Goal: Leave review/rating: Share an evaluation or opinion about a product, service, or content

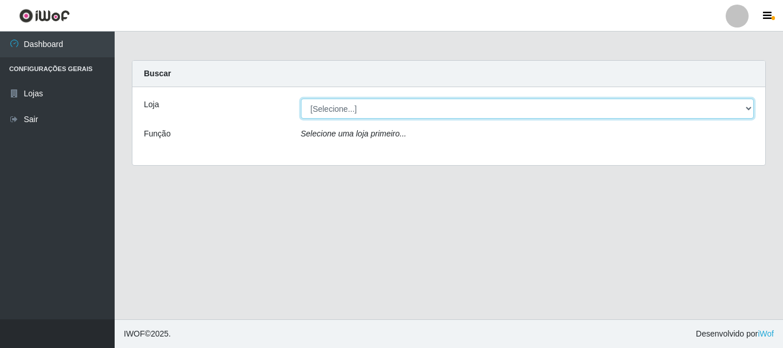
click at [318, 111] on select "[Selecione...] Casatudo BR" at bounding box center [527, 109] width 453 height 20
select select "197"
click at [301, 99] on select "[Selecione...] Casatudo BR" at bounding box center [527, 109] width 453 height 20
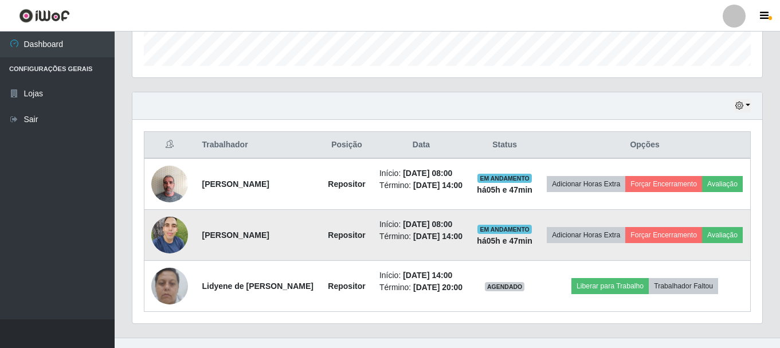
scroll to position [388, 0]
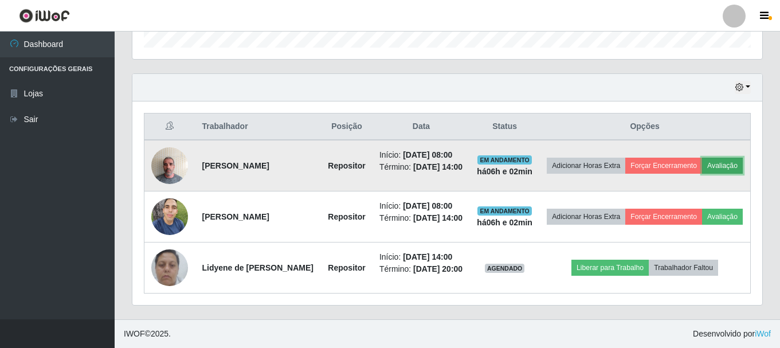
click at [702, 158] on button "Avaliação" at bounding box center [722, 166] width 41 height 16
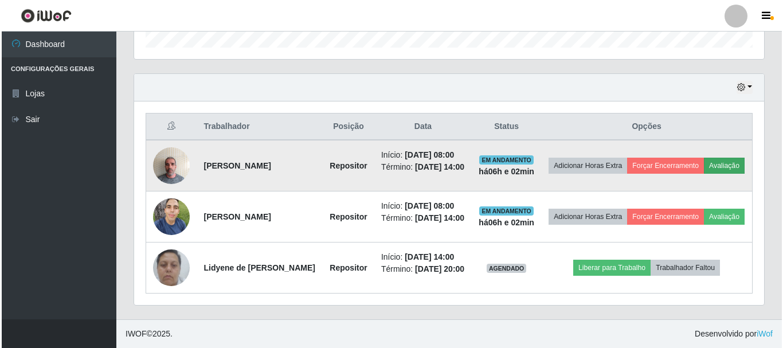
scroll to position [238, 624]
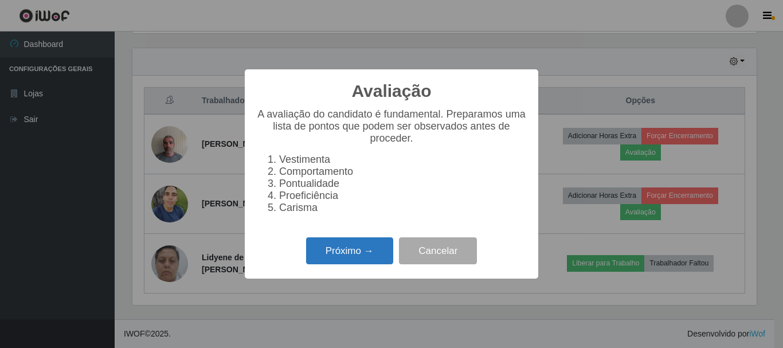
click at [339, 263] on button "Próximo →" at bounding box center [349, 250] width 87 height 27
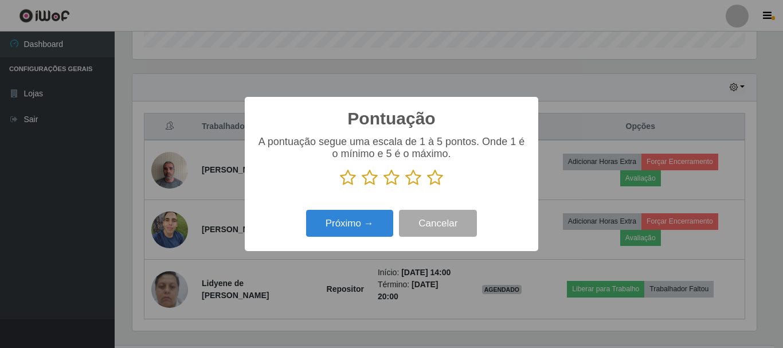
scroll to position [573066, 572680]
click at [438, 181] on icon at bounding box center [435, 177] width 16 height 17
click at [427, 186] on input "radio" at bounding box center [427, 186] width 0 height 0
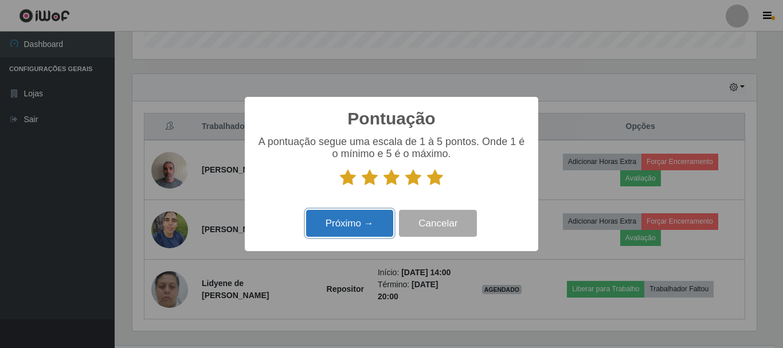
click at [355, 217] on button "Próximo →" at bounding box center [349, 223] width 87 height 27
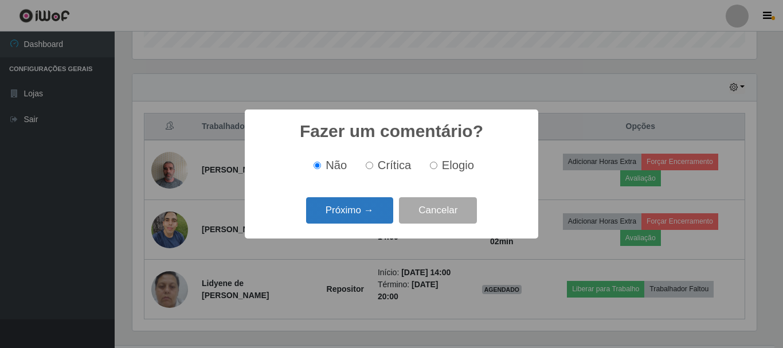
click at [355, 217] on button "Próximo →" at bounding box center [349, 210] width 87 height 27
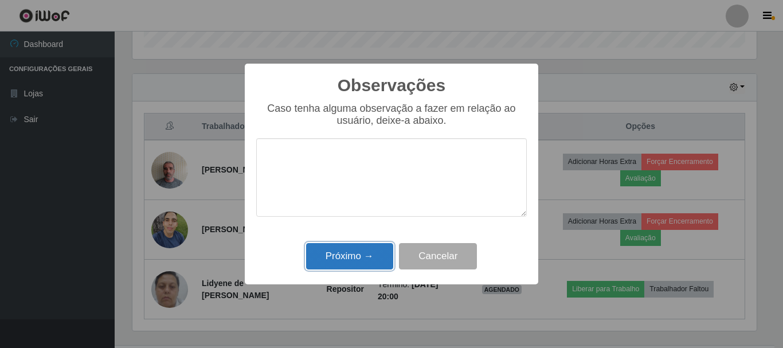
click at [357, 251] on button "Próximo →" at bounding box center [349, 256] width 87 height 27
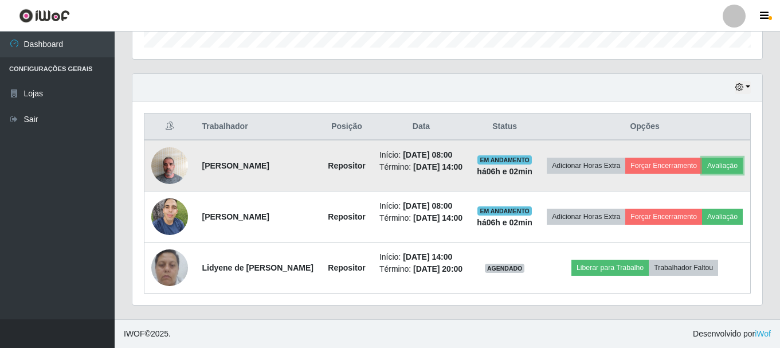
scroll to position [238, 630]
click at [675, 161] on button "Forçar Encerramento" at bounding box center [663, 166] width 77 height 16
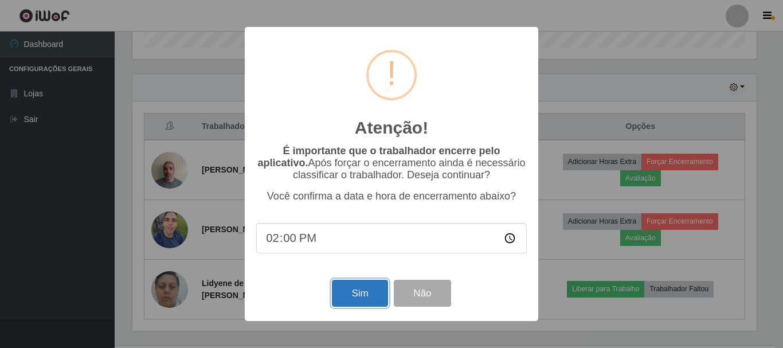
click at [351, 296] on button "Sim" at bounding box center [360, 293] width 56 height 27
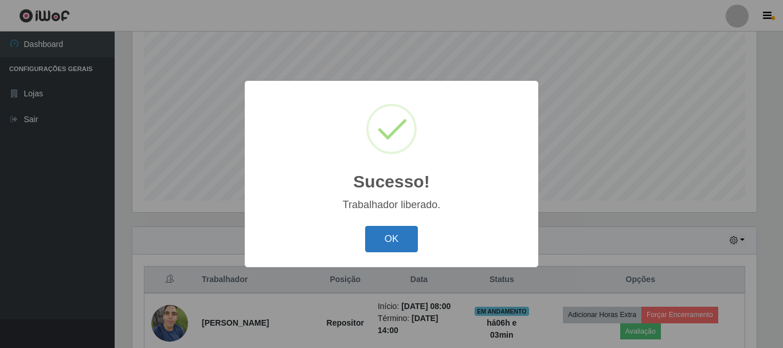
click at [396, 240] on button "OK" at bounding box center [391, 239] width 53 height 27
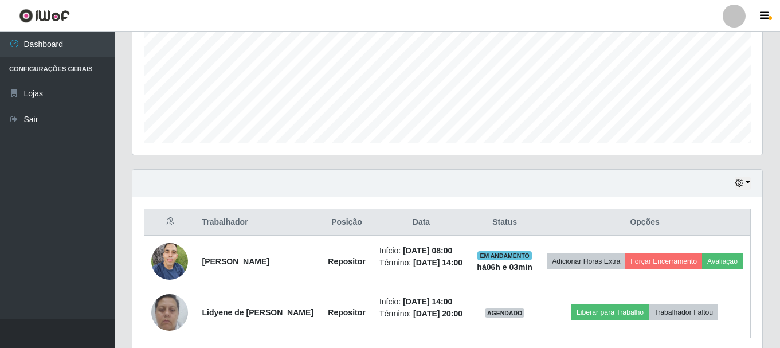
scroll to position [311, 0]
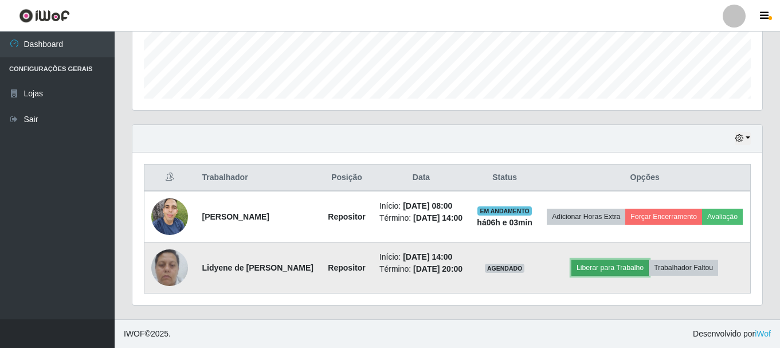
click at [620, 264] on button "Liberar para Trabalho" at bounding box center [610, 268] width 77 height 16
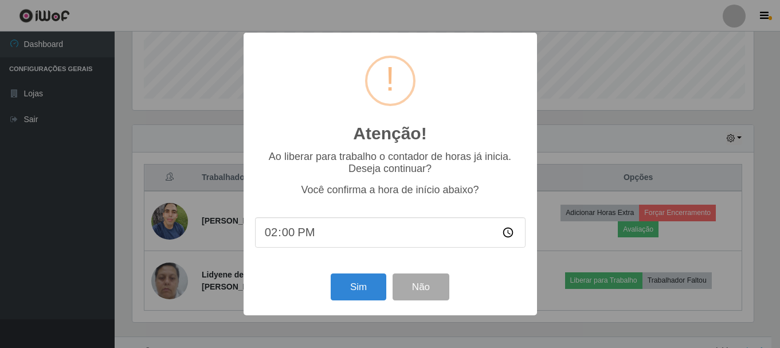
scroll to position [238, 624]
click at [370, 290] on button "Sim" at bounding box center [360, 286] width 56 height 27
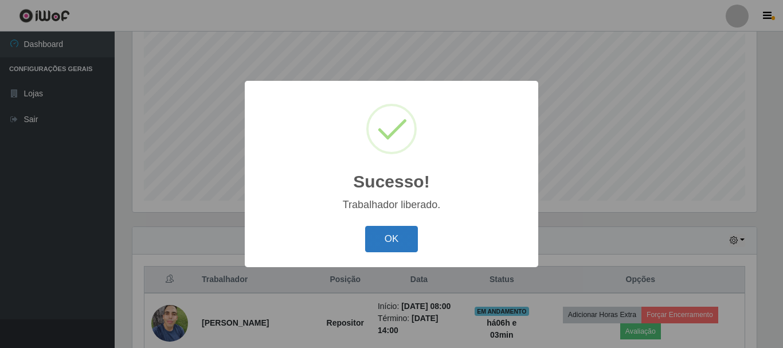
click at [374, 234] on button "OK" at bounding box center [391, 239] width 53 height 27
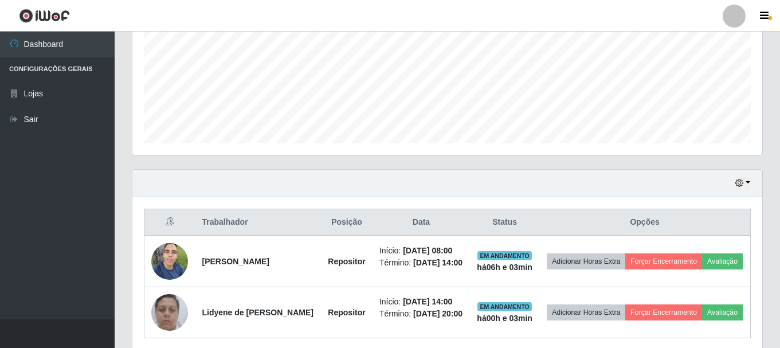
scroll to position [311, 0]
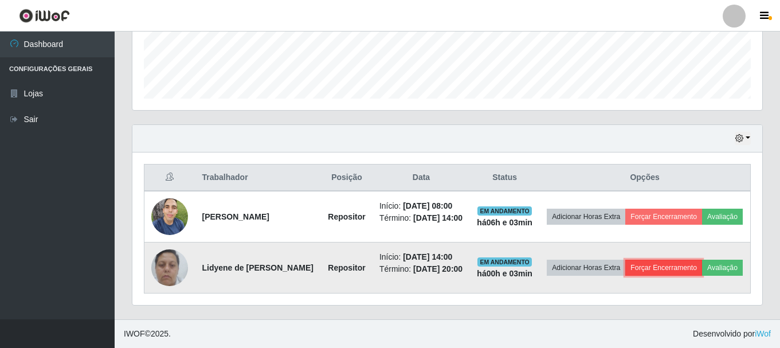
click at [672, 271] on button "Forçar Encerramento" at bounding box center [663, 268] width 77 height 16
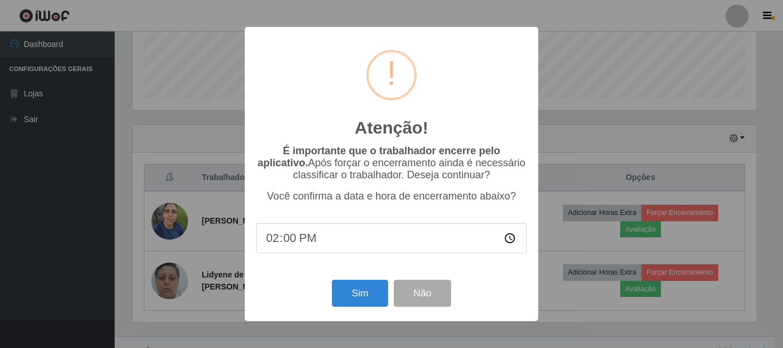
type input "14:01"
click at [369, 299] on button "Sim" at bounding box center [360, 293] width 56 height 27
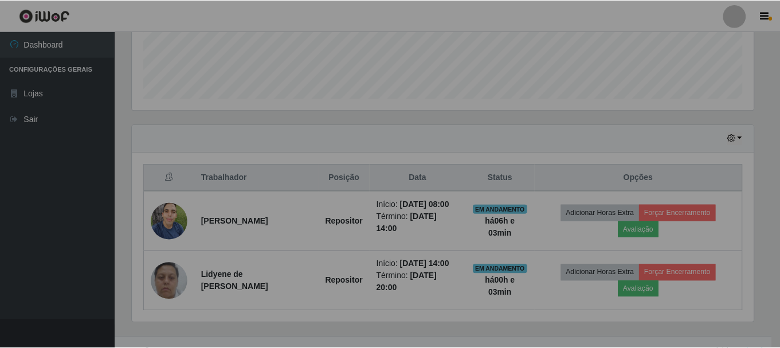
scroll to position [0, 0]
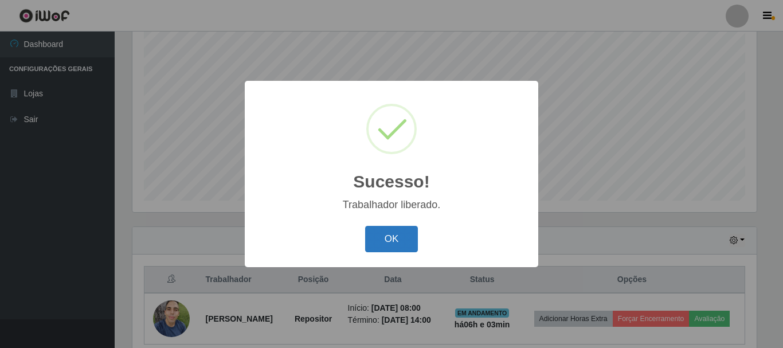
click at [384, 240] on button "OK" at bounding box center [391, 239] width 53 height 27
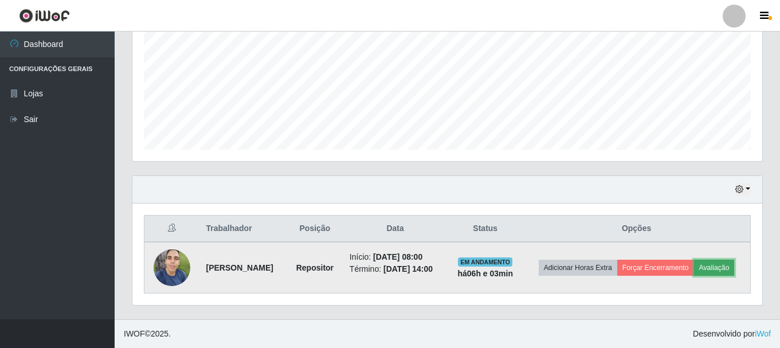
click at [733, 272] on button "Avaliação" at bounding box center [714, 268] width 41 height 16
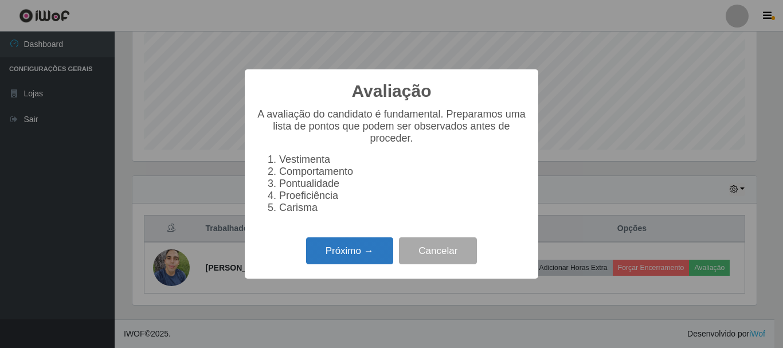
click at [337, 255] on button "Próximo →" at bounding box center [349, 250] width 87 height 27
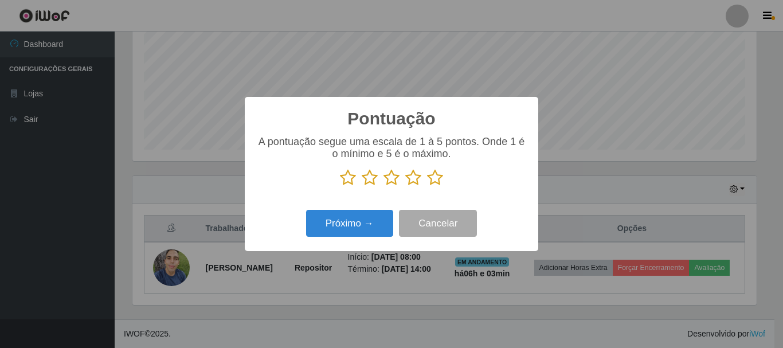
click at [364, 183] on icon at bounding box center [370, 177] width 16 height 17
click at [362, 186] on input "radio" at bounding box center [362, 186] width 0 height 0
click at [355, 245] on div "Pontuação × A pontuação segue uma escala de 1 à 5 pontos. Onde 1 é o mínimo e 5…" at bounding box center [392, 174] width 294 height 154
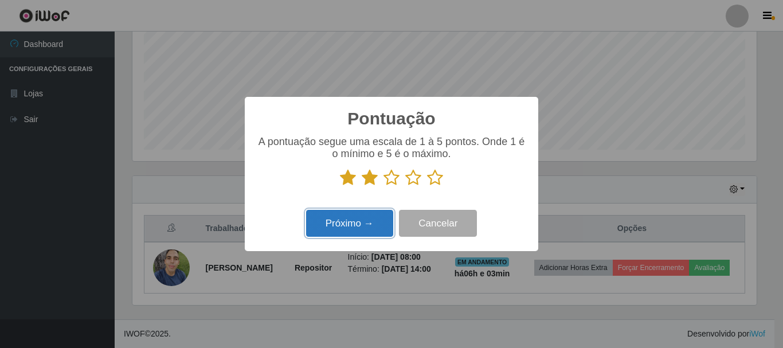
click at [356, 232] on button "Próximo →" at bounding box center [349, 223] width 87 height 27
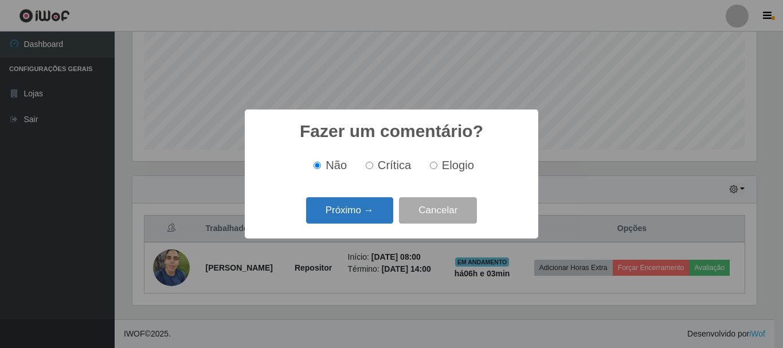
drag, startPoint x: 378, startPoint y: 166, endPoint x: 361, endPoint y: 198, distance: 36.4
click at [376, 167] on label "Crítica" at bounding box center [386, 165] width 50 height 13
click at [373, 167] on input "Crítica" at bounding box center [369, 165] width 7 height 7
radio input "true"
click at [356, 217] on button "Próximo →" at bounding box center [349, 210] width 87 height 27
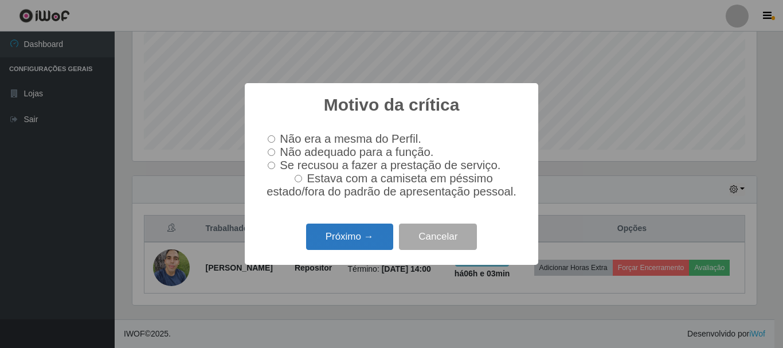
click at [345, 231] on button "Próximo →" at bounding box center [349, 237] width 87 height 27
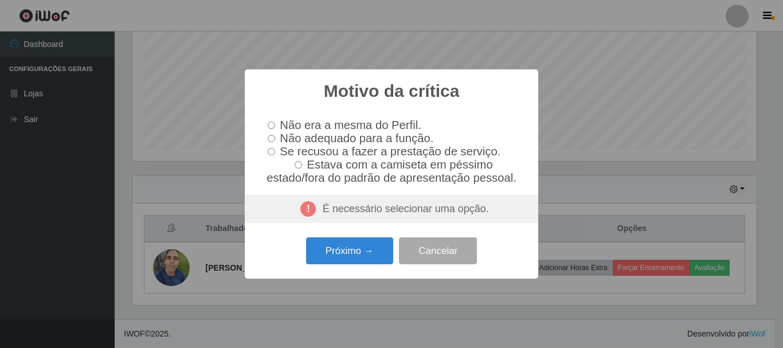
click at [272, 157] on label "Se recusou a fazer a prestação de serviço." at bounding box center [381, 151] width 237 height 13
click at [272, 155] on input "Se recusou a fazer a prestação de serviço." at bounding box center [271, 151] width 7 height 7
radio input "true"
click at [284, 137] on span "Não adequado para a função." at bounding box center [357, 138] width 154 height 13
click at [275, 137] on input "Não adequado para a função." at bounding box center [271, 138] width 7 height 7
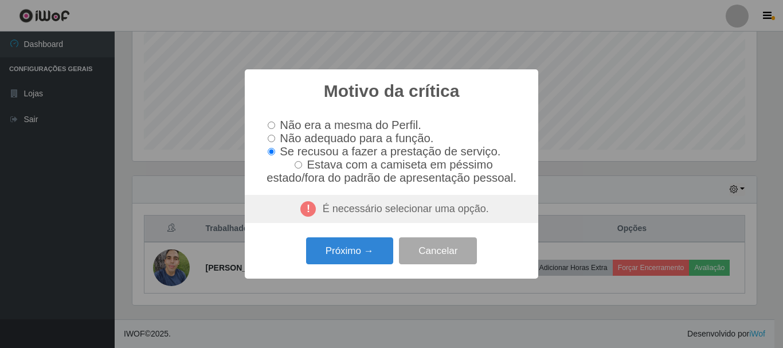
radio input "true"
click at [365, 264] on button "Próximo →" at bounding box center [349, 250] width 87 height 27
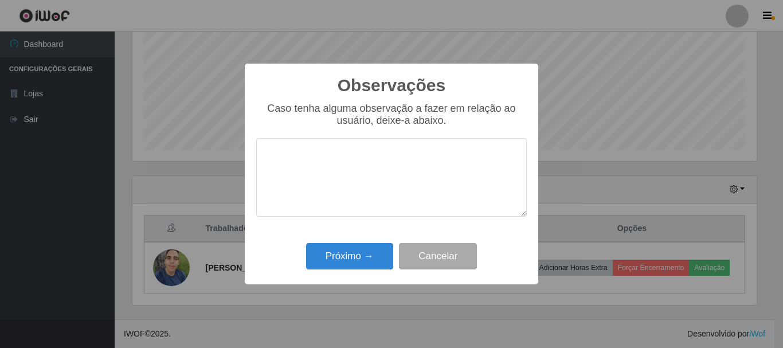
click at [358, 175] on textarea at bounding box center [391, 177] width 271 height 79
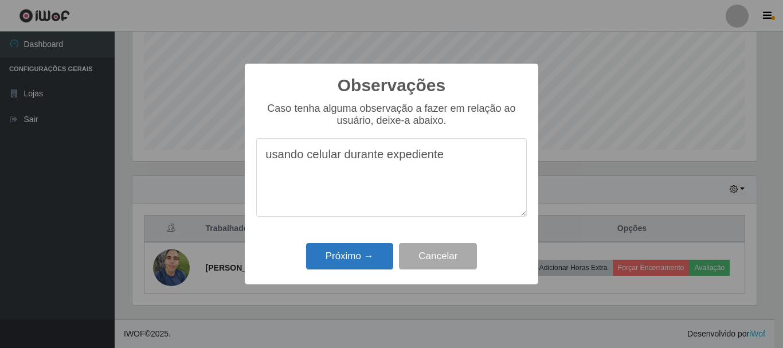
type textarea "usando celular durante expediente"
click at [357, 255] on button "Próximo →" at bounding box center [349, 256] width 87 height 27
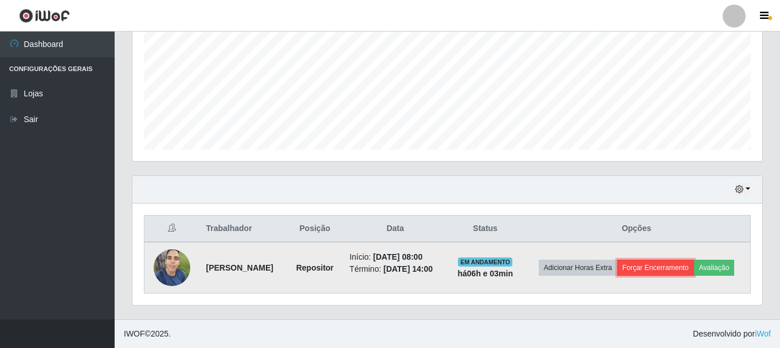
click at [646, 268] on button "Forçar Encerramento" at bounding box center [655, 268] width 77 height 16
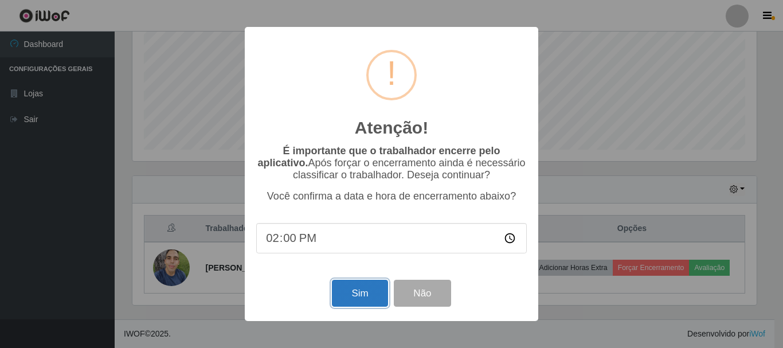
click at [357, 294] on button "Sim" at bounding box center [360, 293] width 56 height 27
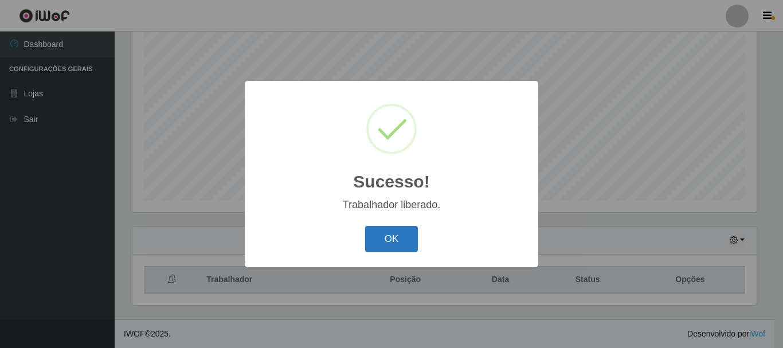
drag, startPoint x: 384, startPoint y: 240, endPoint x: 396, endPoint y: 236, distance: 12.9
click at [386, 240] on button "OK" at bounding box center [391, 239] width 53 height 27
